Goal: Information Seeking & Learning: Learn about a topic

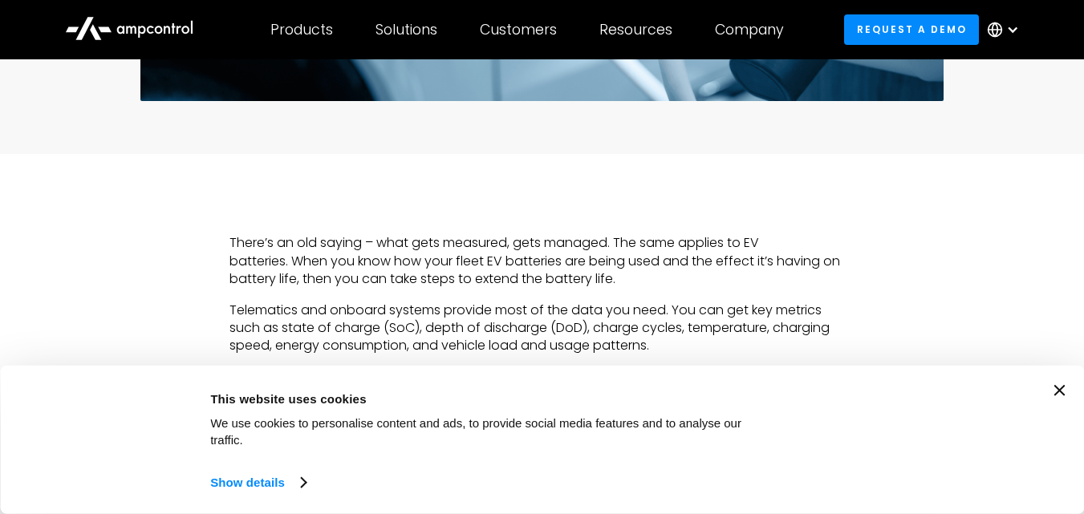
scroll to position [722, 0]
click at [1064, 400] on div "Consent Details [#IABV2SETTINGS#] About This website uses cookies We use cookie…" at bounding box center [542, 440] width 1084 height 148
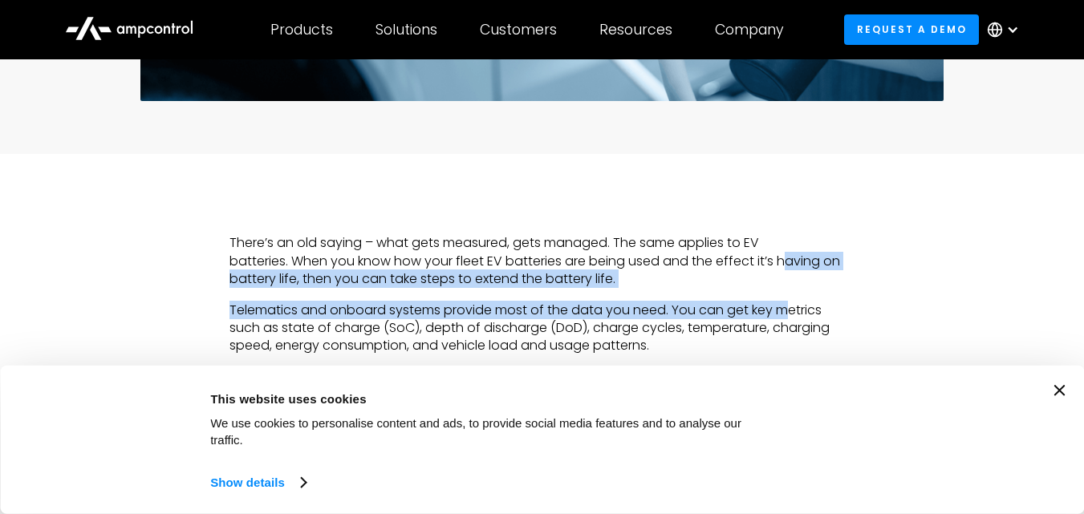
drag, startPoint x: 792, startPoint y: 254, endPoint x: 789, endPoint y: 292, distance: 37.8
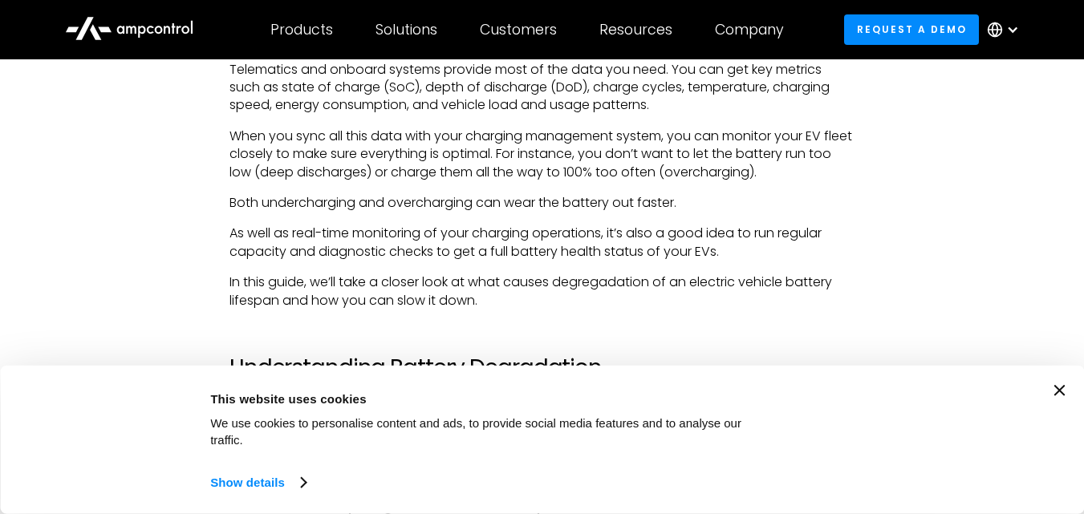
scroll to position [1043, 0]
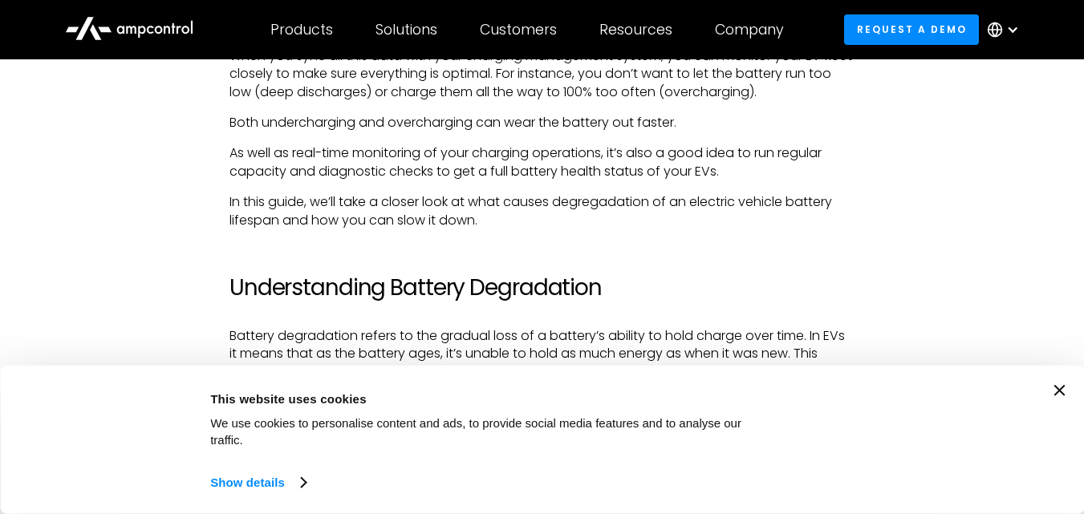
click at [366, 277] on h2 "Understanding Battery Degradation" at bounding box center [541, 287] width 625 height 27
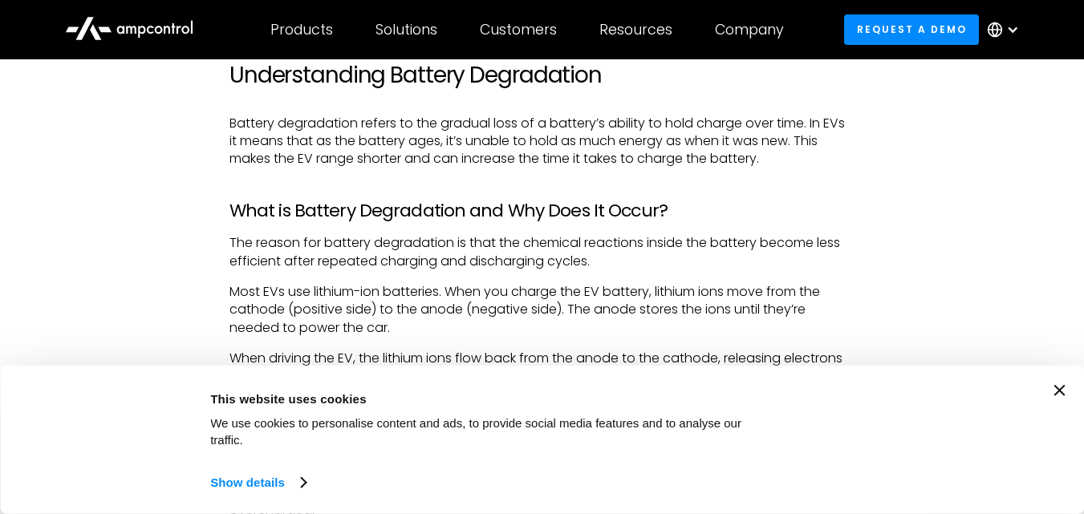
scroll to position [1284, 0]
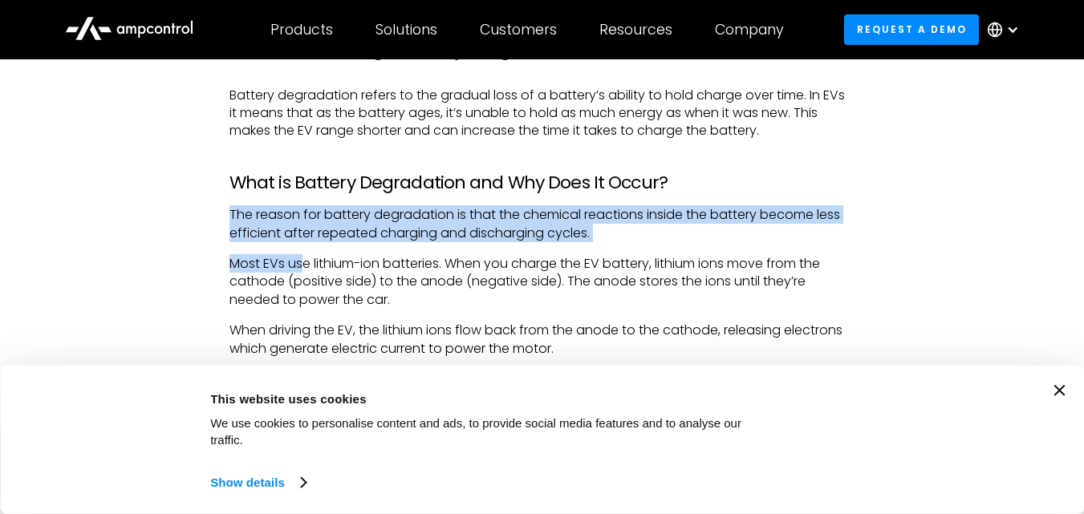
drag, startPoint x: 222, startPoint y: 205, endPoint x: 300, endPoint y: 266, distance: 99.4
click at [300, 266] on p "Most EVs use lithium-ion batteries. When you charge the EV battery, lithium ion…" at bounding box center [541, 282] width 625 height 54
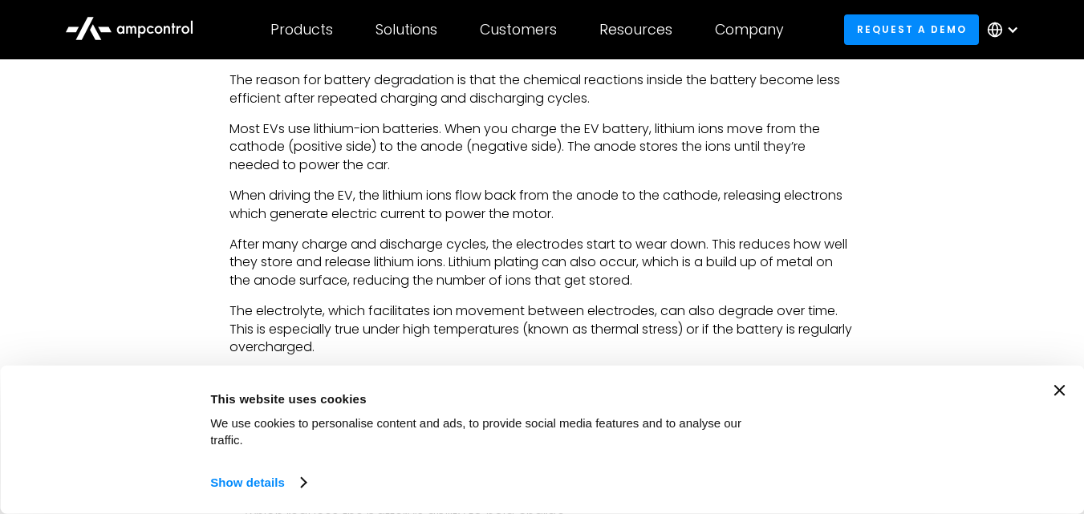
scroll to position [1444, 0]
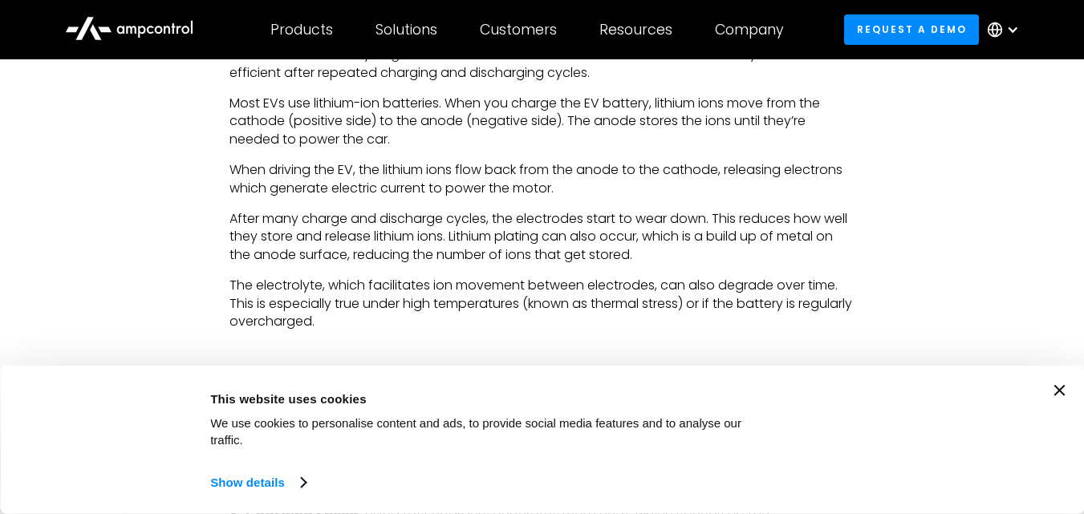
click at [463, 242] on p "After many charge and discharge cycles, the electrodes start to wear down. This…" at bounding box center [541, 237] width 625 height 54
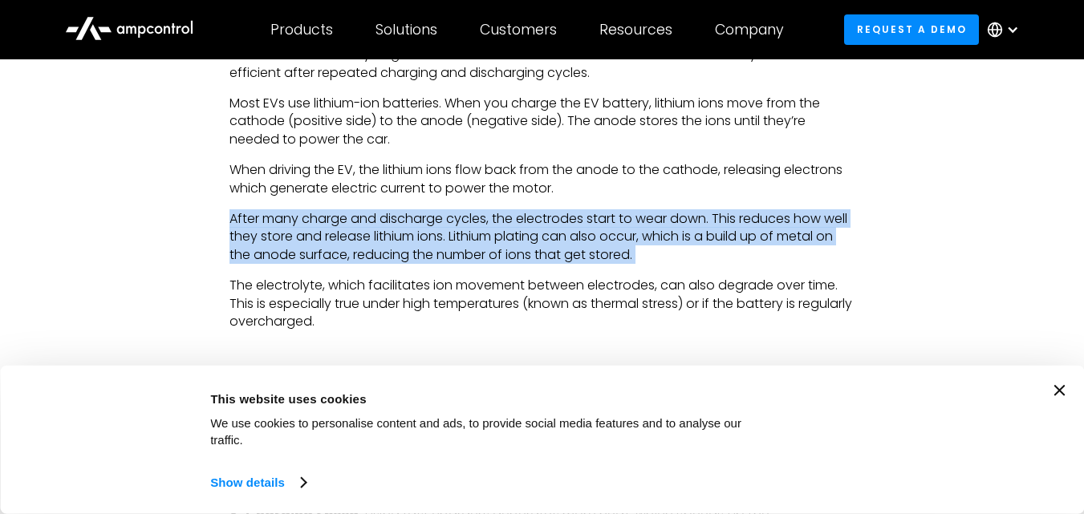
click at [463, 242] on p "After many charge and discharge cycles, the electrodes start to wear down. This…" at bounding box center [541, 237] width 625 height 54
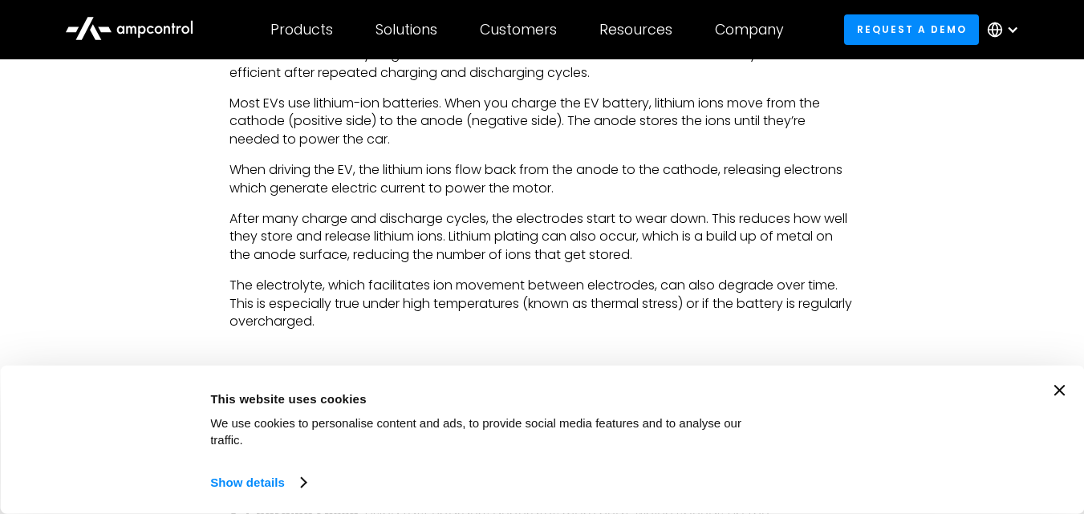
click at [463, 242] on p "After many charge and discharge cycles, the electrodes start to wear down. This…" at bounding box center [541, 237] width 625 height 54
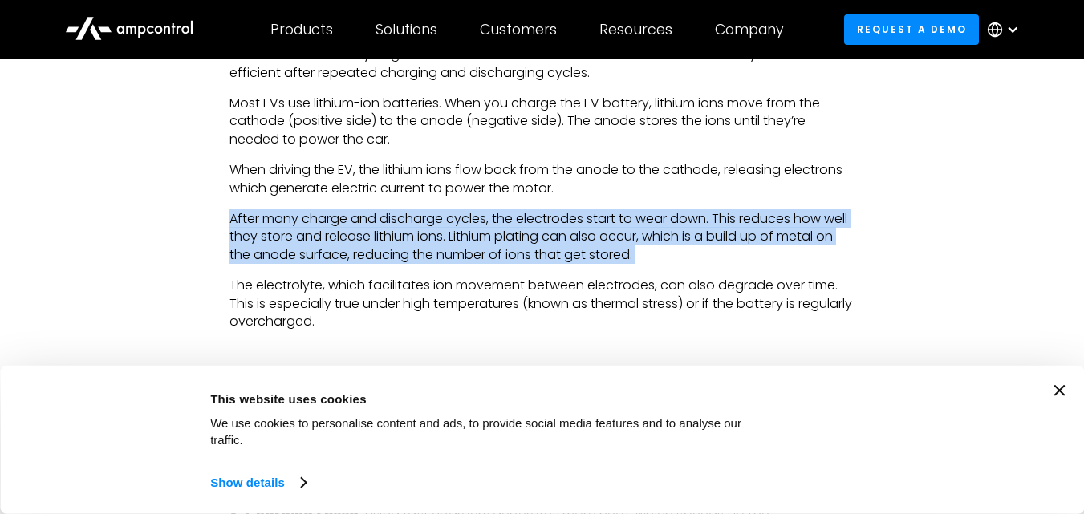
click at [463, 242] on p "After many charge and discharge cycles, the electrodes start to wear down. This…" at bounding box center [541, 237] width 625 height 54
